Goal: Task Accomplishment & Management: Manage account settings

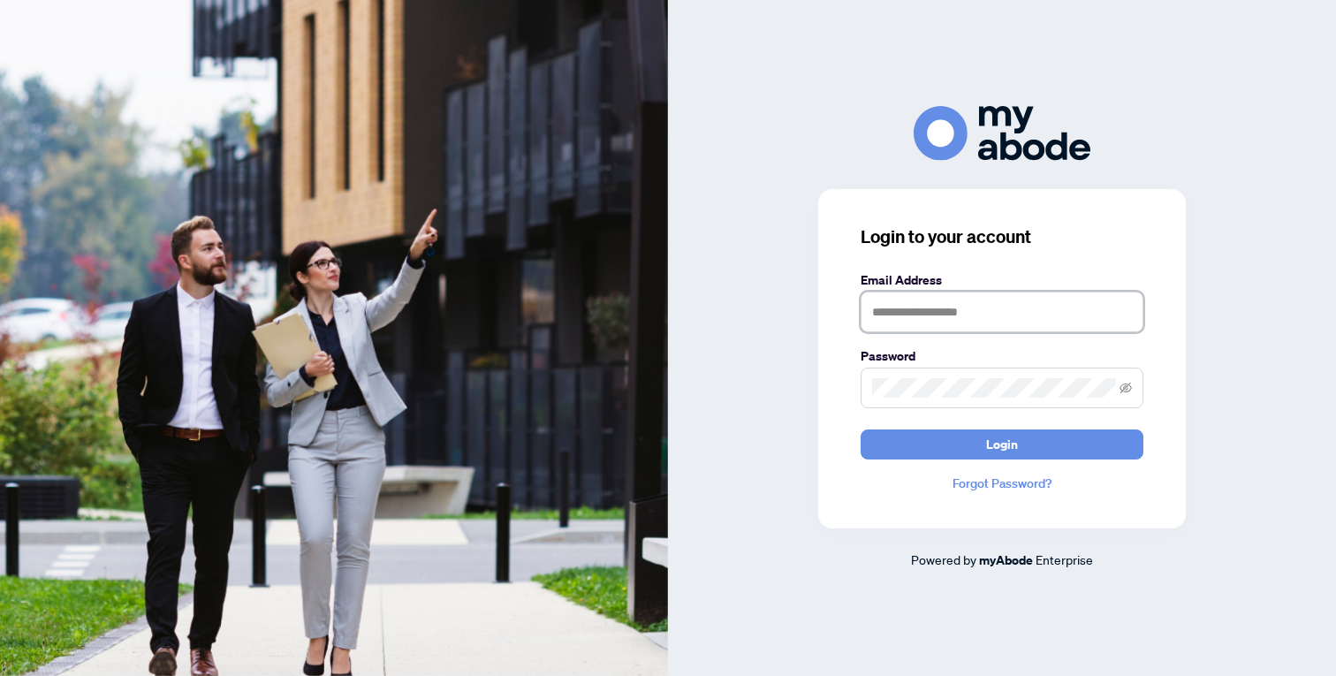
click at [907, 306] on input "text" at bounding box center [1002, 312] width 283 height 41
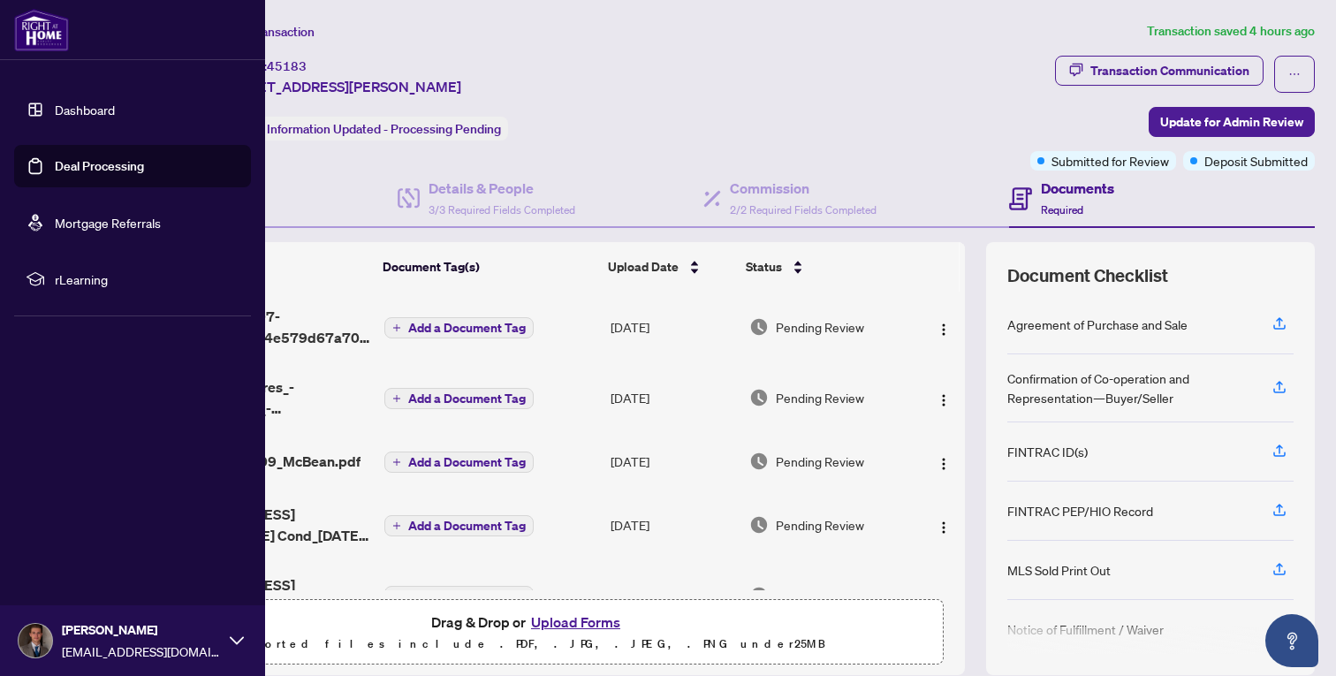
click at [83, 165] on link "Deal Processing" at bounding box center [99, 166] width 89 height 16
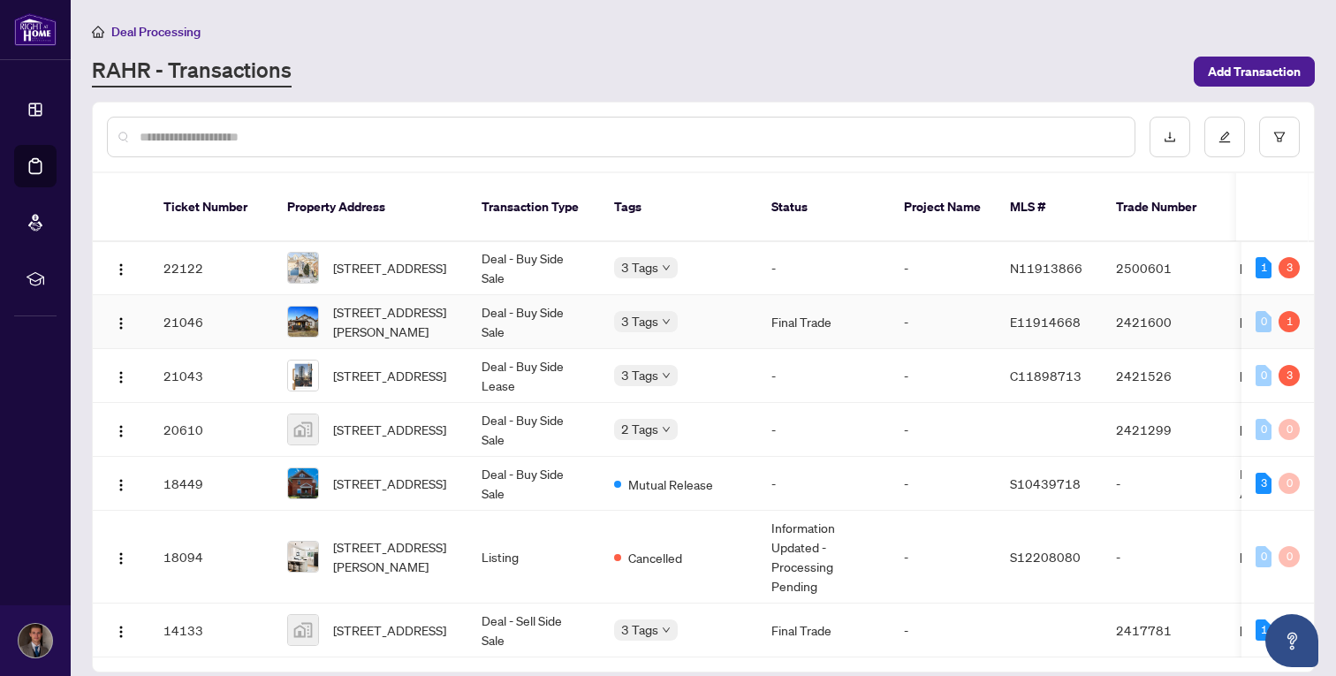
scroll to position [1358, 0]
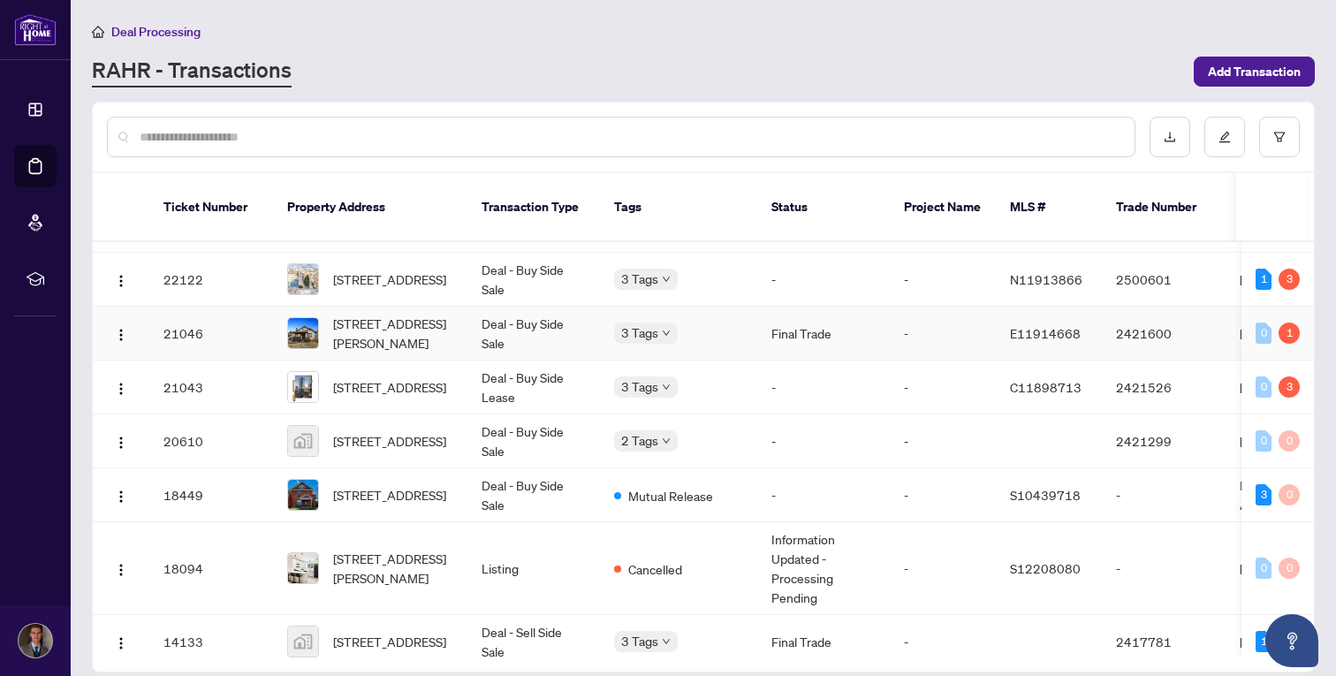
click at [248, 322] on td "21046" at bounding box center [211, 334] width 124 height 54
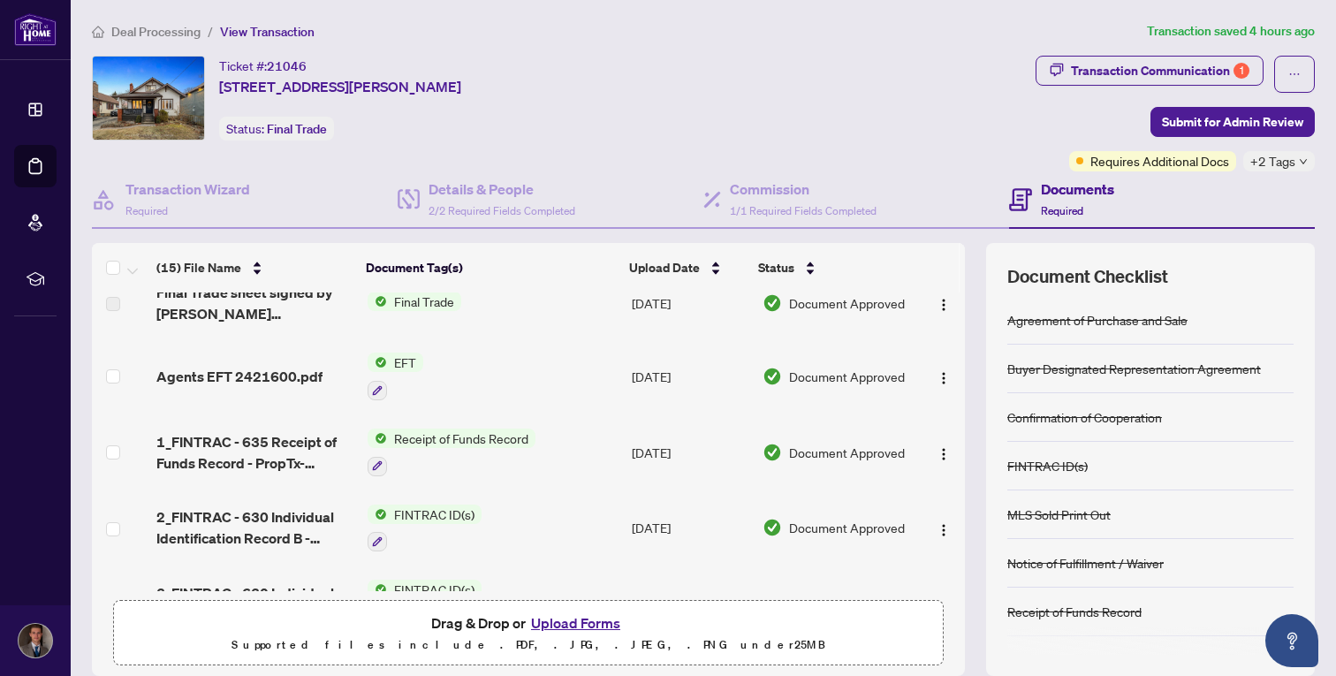
scroll to position [28, 0]
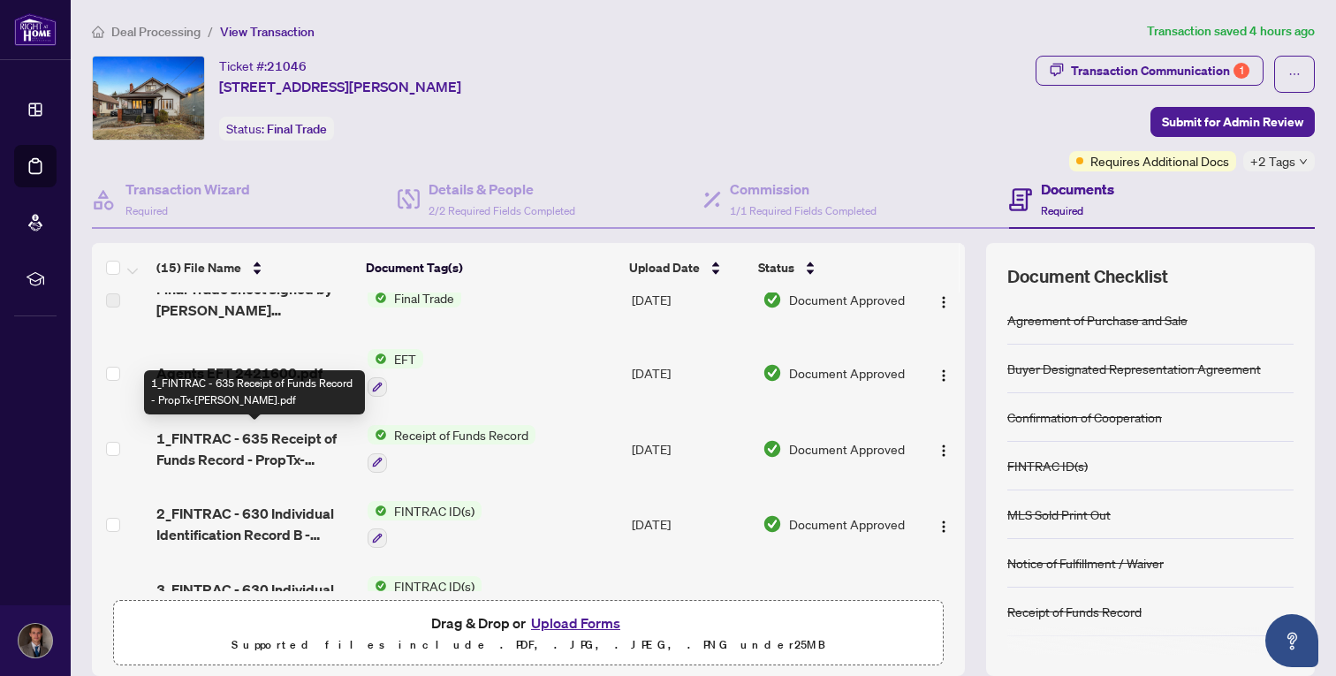
click at [278, 435] on span "1_FINTRAC - 635 Receipt of Funds Record - PropTx-OREA.pdf" at bounding box center [254, 449] width 197 height 42
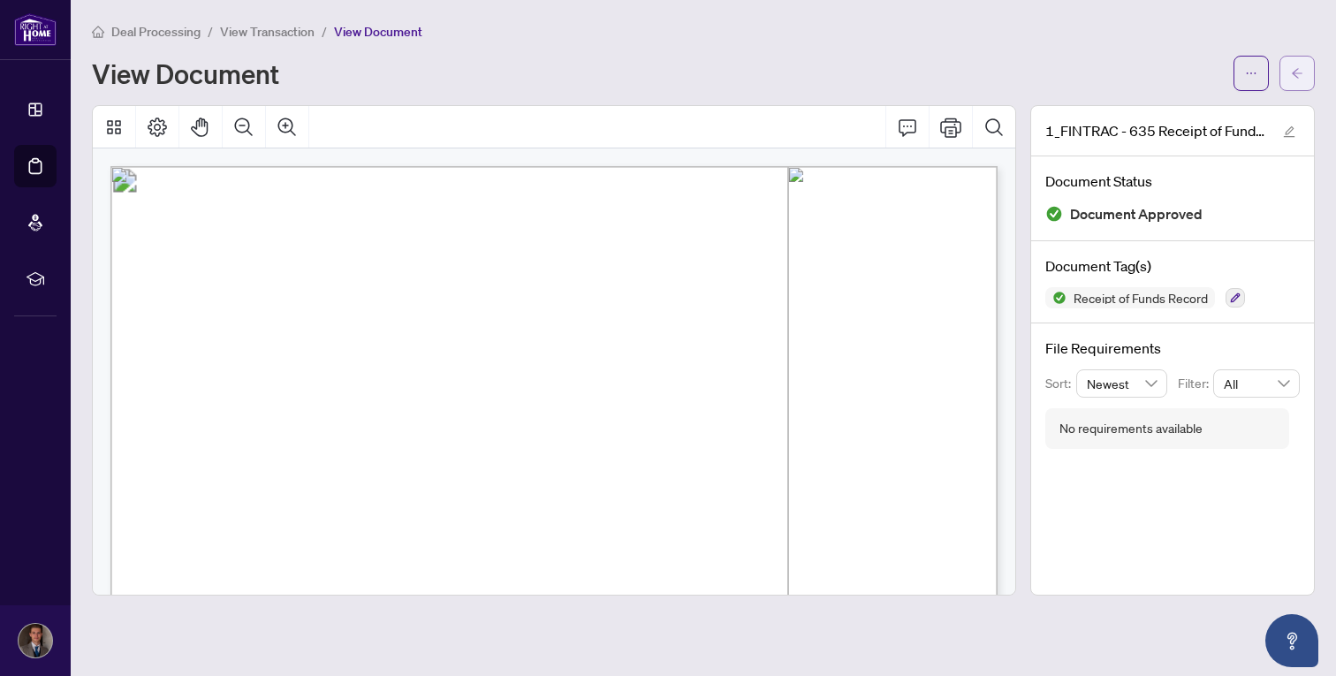
click at [1295, 80] on span "button" at bounding box center [1297, 73] width 12 height 28
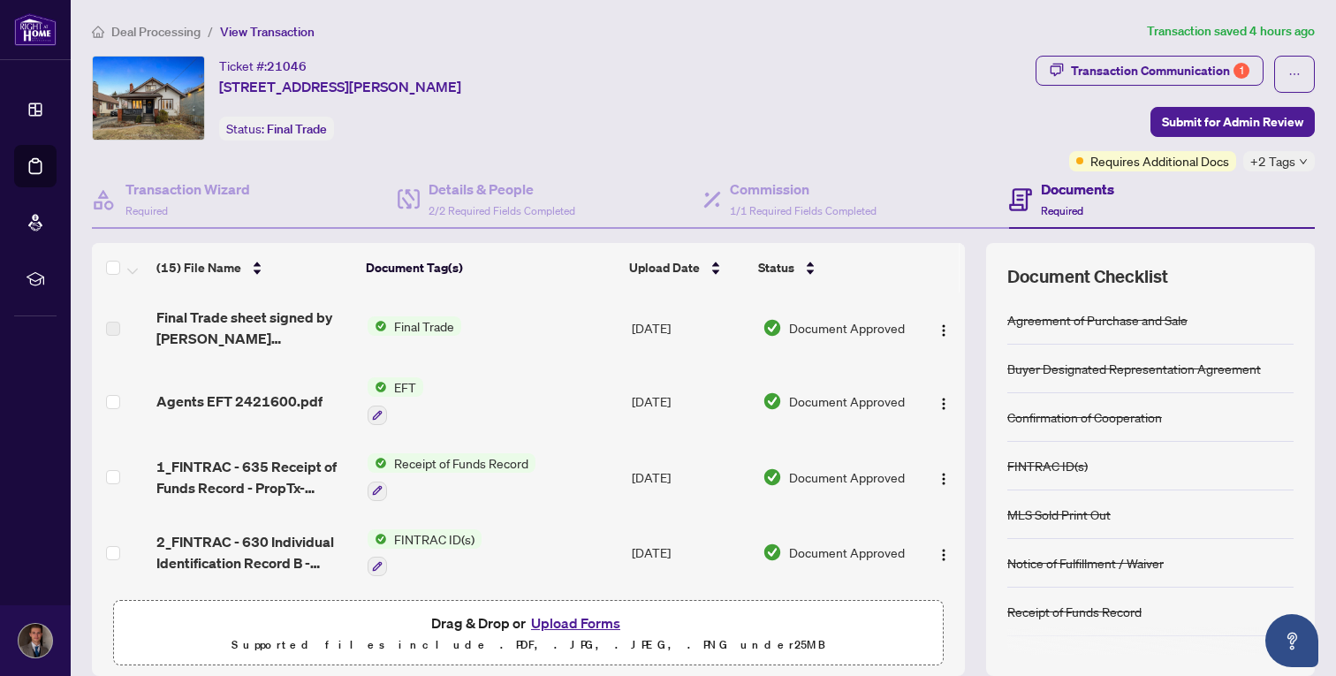
click at [162, 28] on span "Deal Processing" at bounding box center [155, 32] width 89 height 16
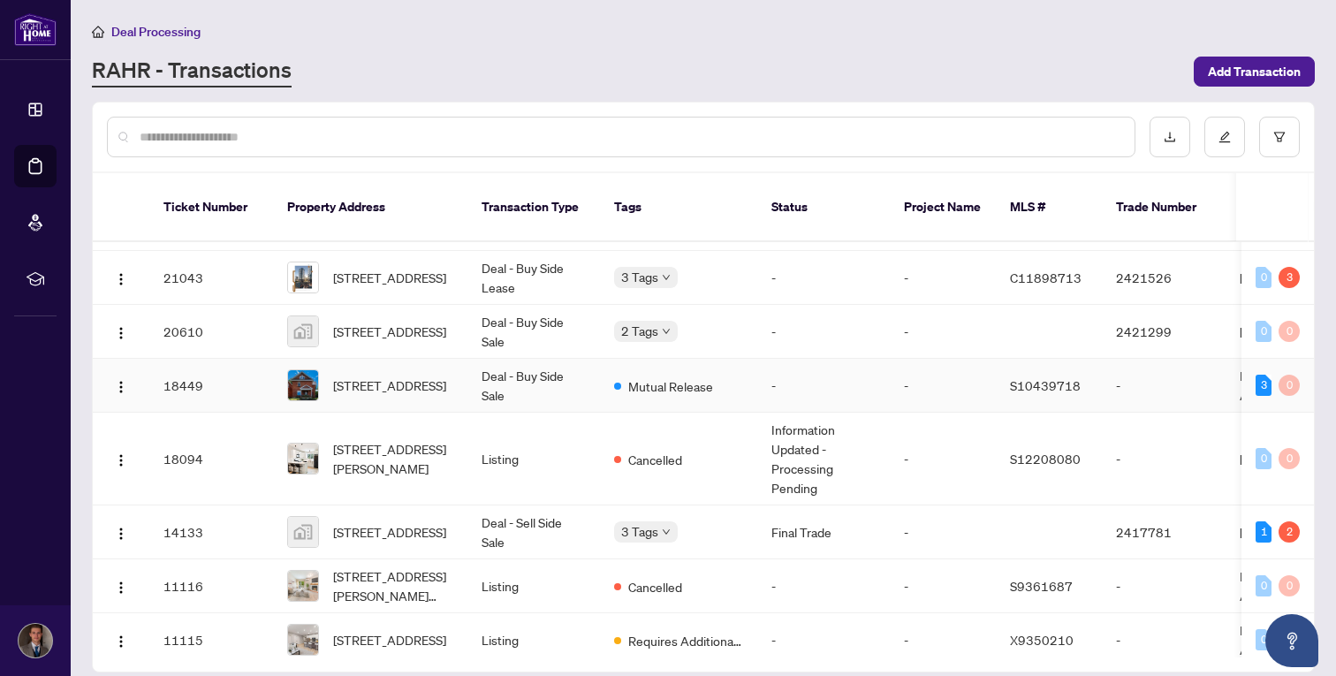
scroll to position [1503, 0]
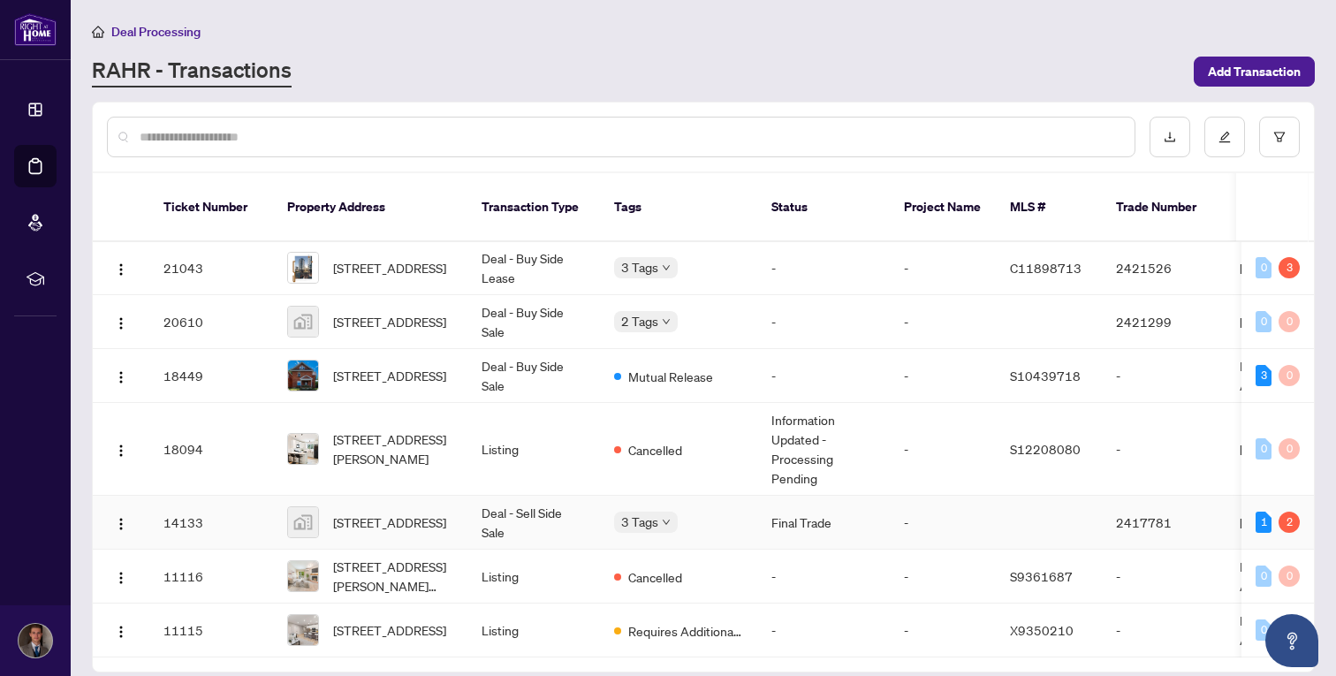
click at [261, 502] on td "14133" at bounding box center [211, 523] width 124 height 54
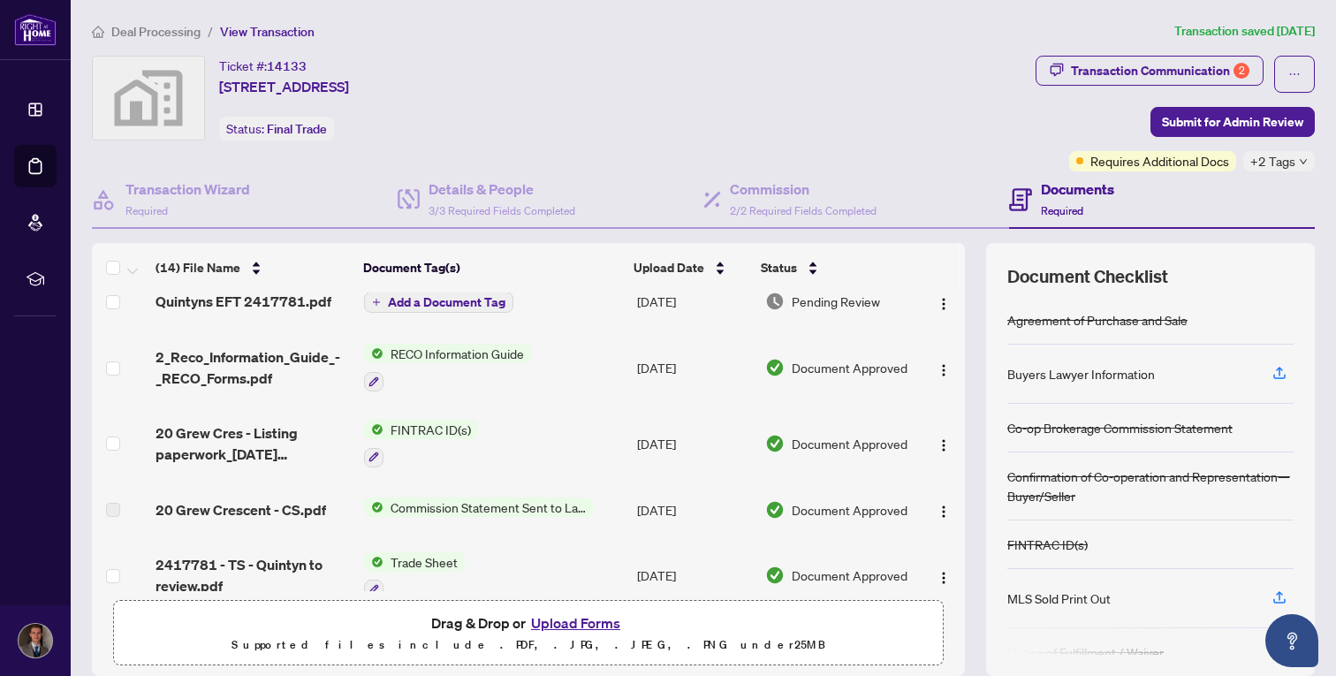
scroll to position [88, 0]
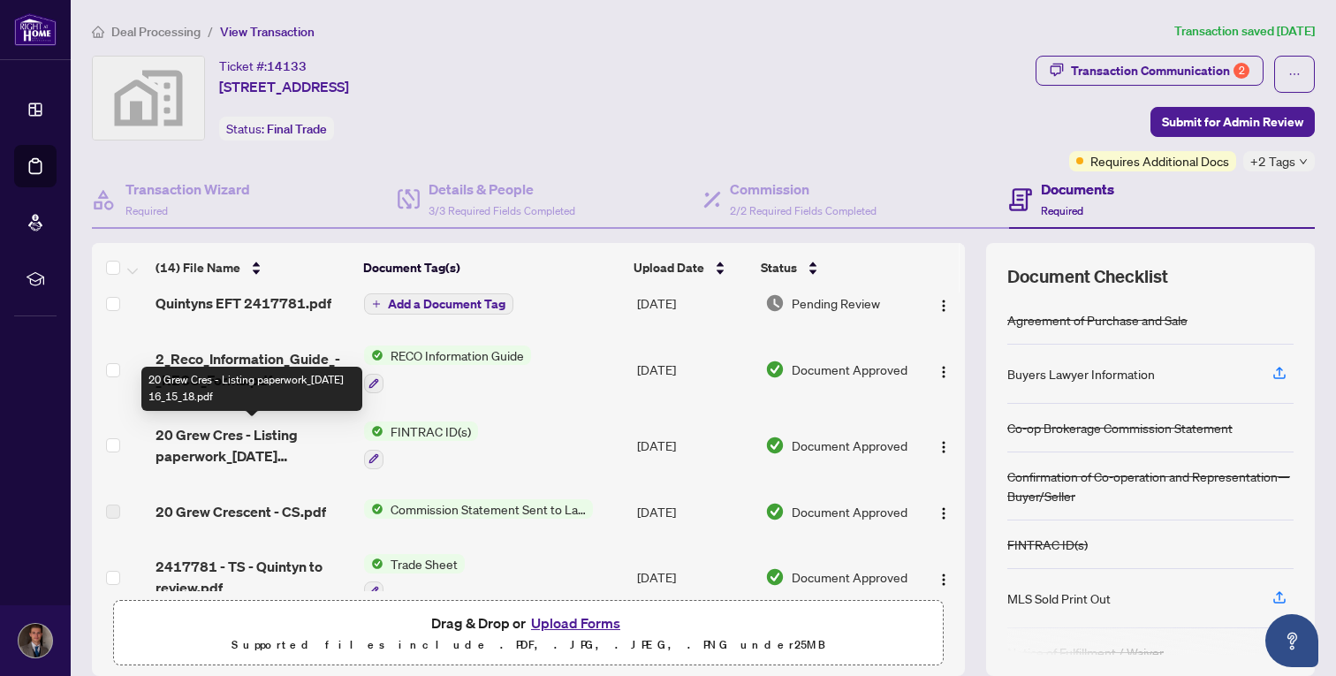
click at [253, 440] on span "20 Grew Cres - Listing paperwork_2025-05-27 16_15_18.pdf" at bounding box center [253, 445] width 194 height 42
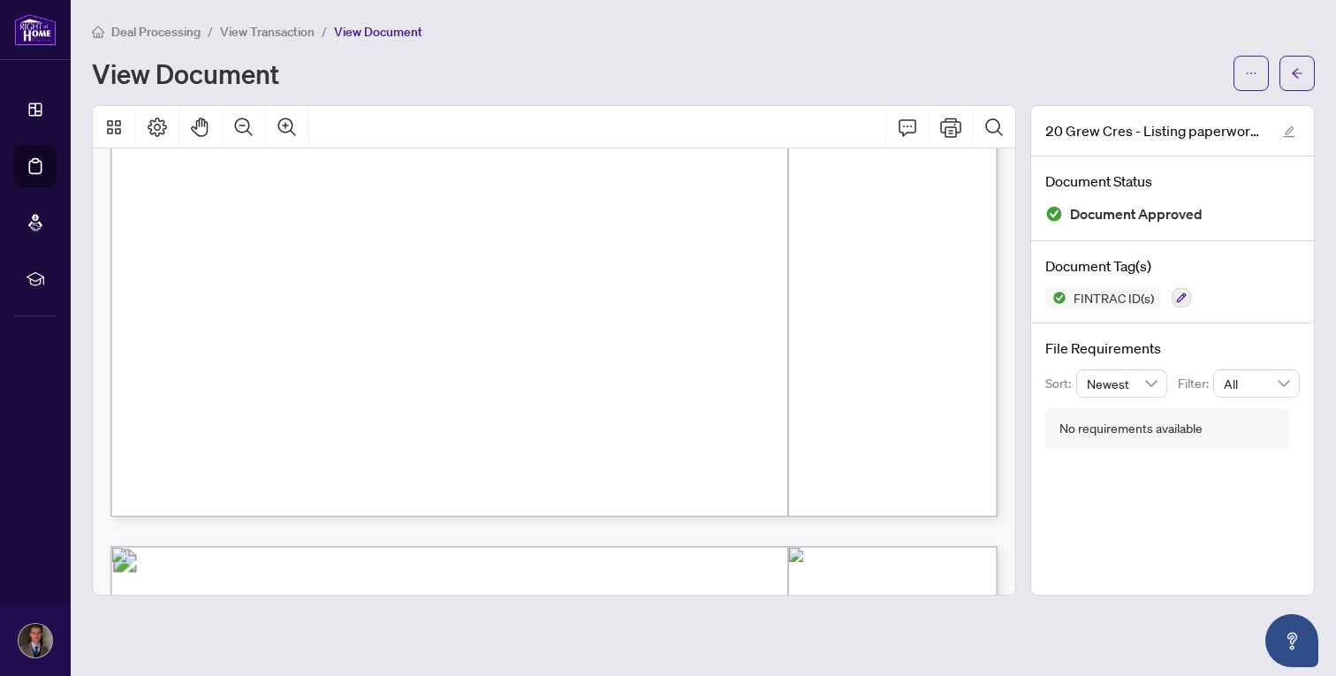
scroll to position [9031, 0]
click at [1308, 78] on button "button" at bounding box center [1297, 73] width 35 height 35
